Goal: Find specific page/section: Find specific page/section

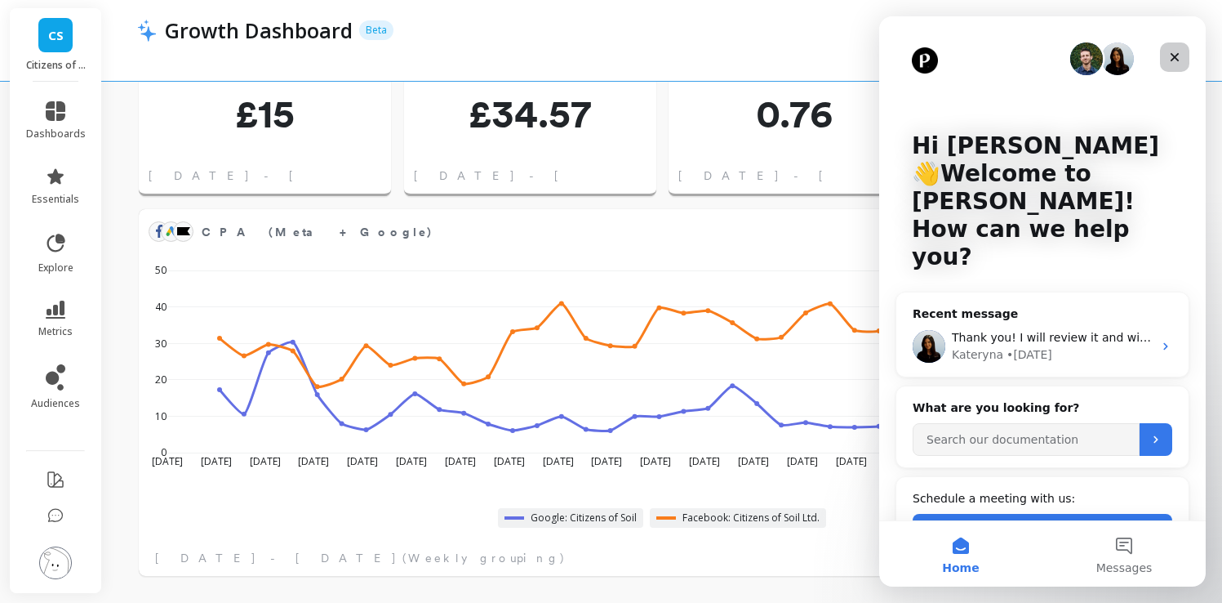
scroll to position [39, 0]
click at [1173, 61] on icon "Close" at bounding box center [1174, 57] width 13 height 13
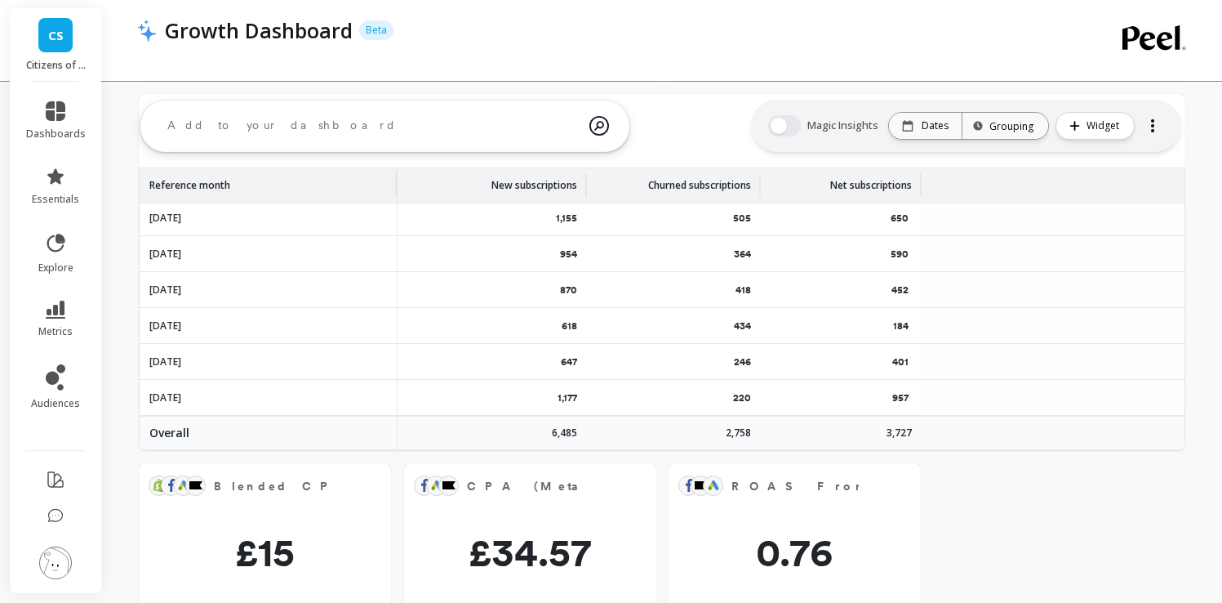
scroll to position [824, 0]
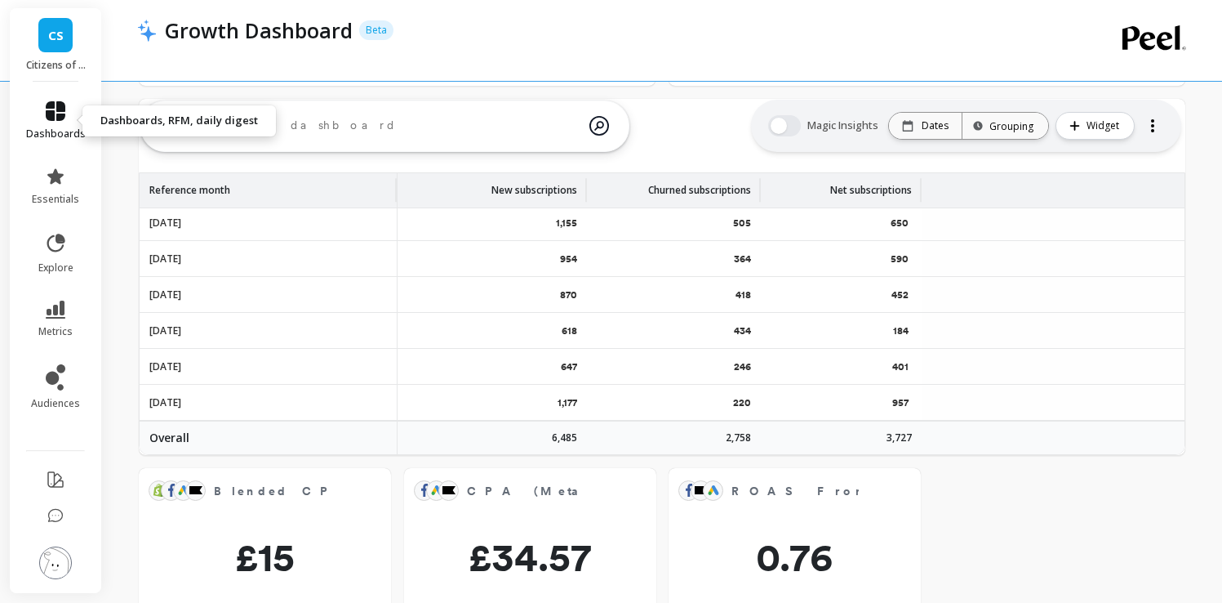
click at [49, 127] on span "dashboards" at bounding box center [56, 133] width 60 height 13
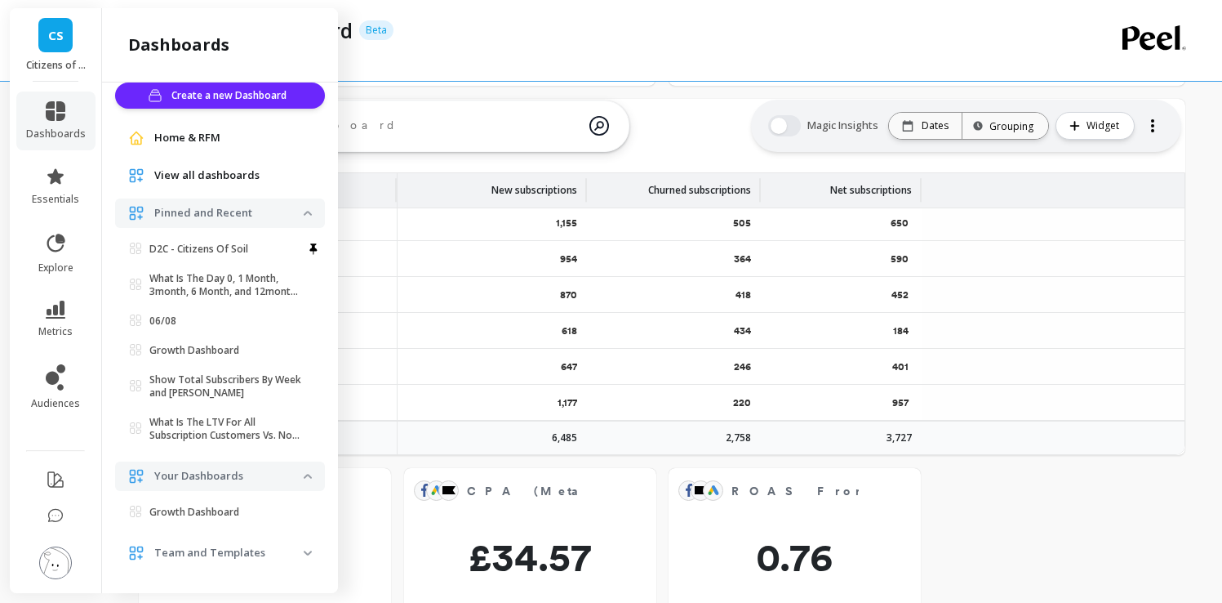
scroll to position [17, 0]
click at [62, 388] on icon at bounding box center [60, 387] width 7 height 7
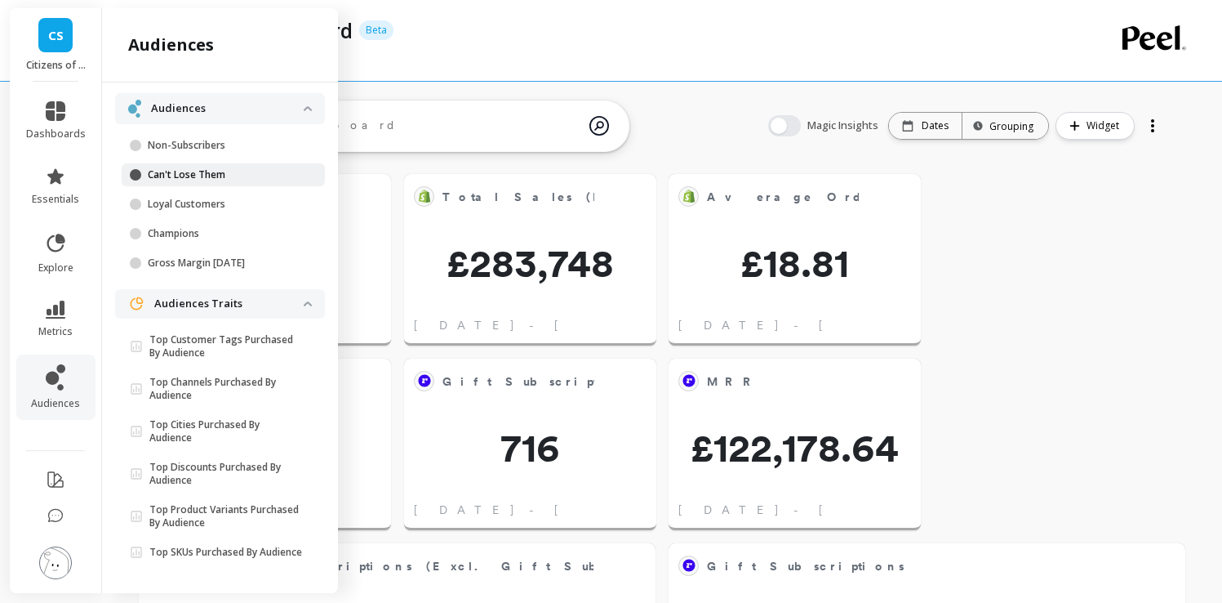
scroll to position [3, 0]
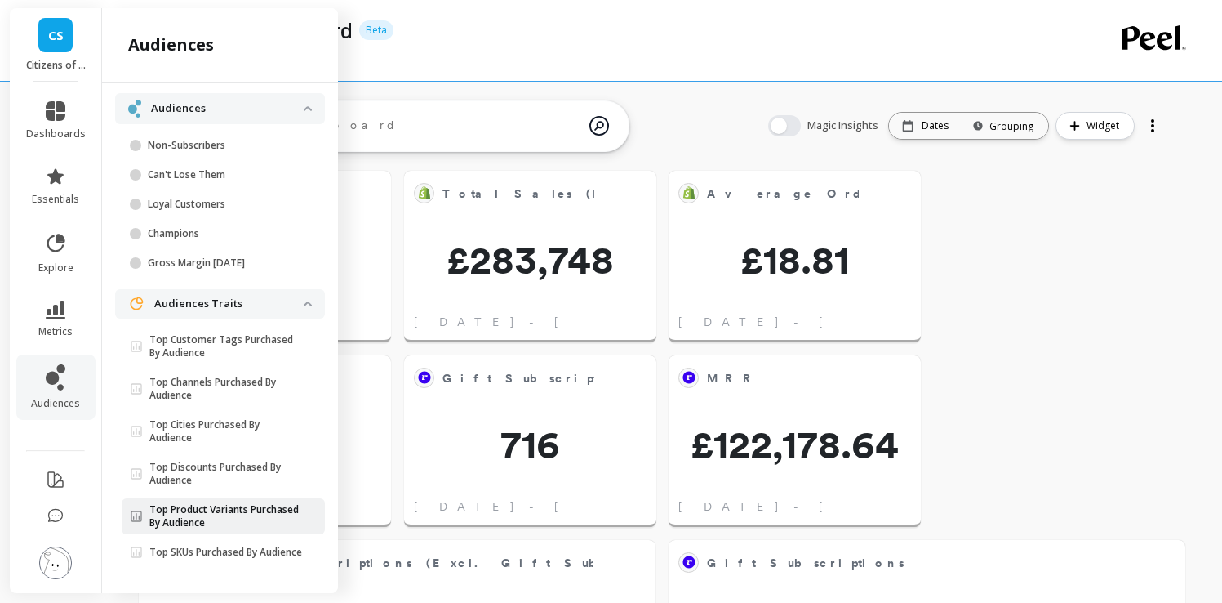
click at [204, 503] on p "Top Product Variants Purchased By Audience" at bounding box center [226, 516] width 154 height 26
